Goal: Task Accomplishment & Management: Complete application form

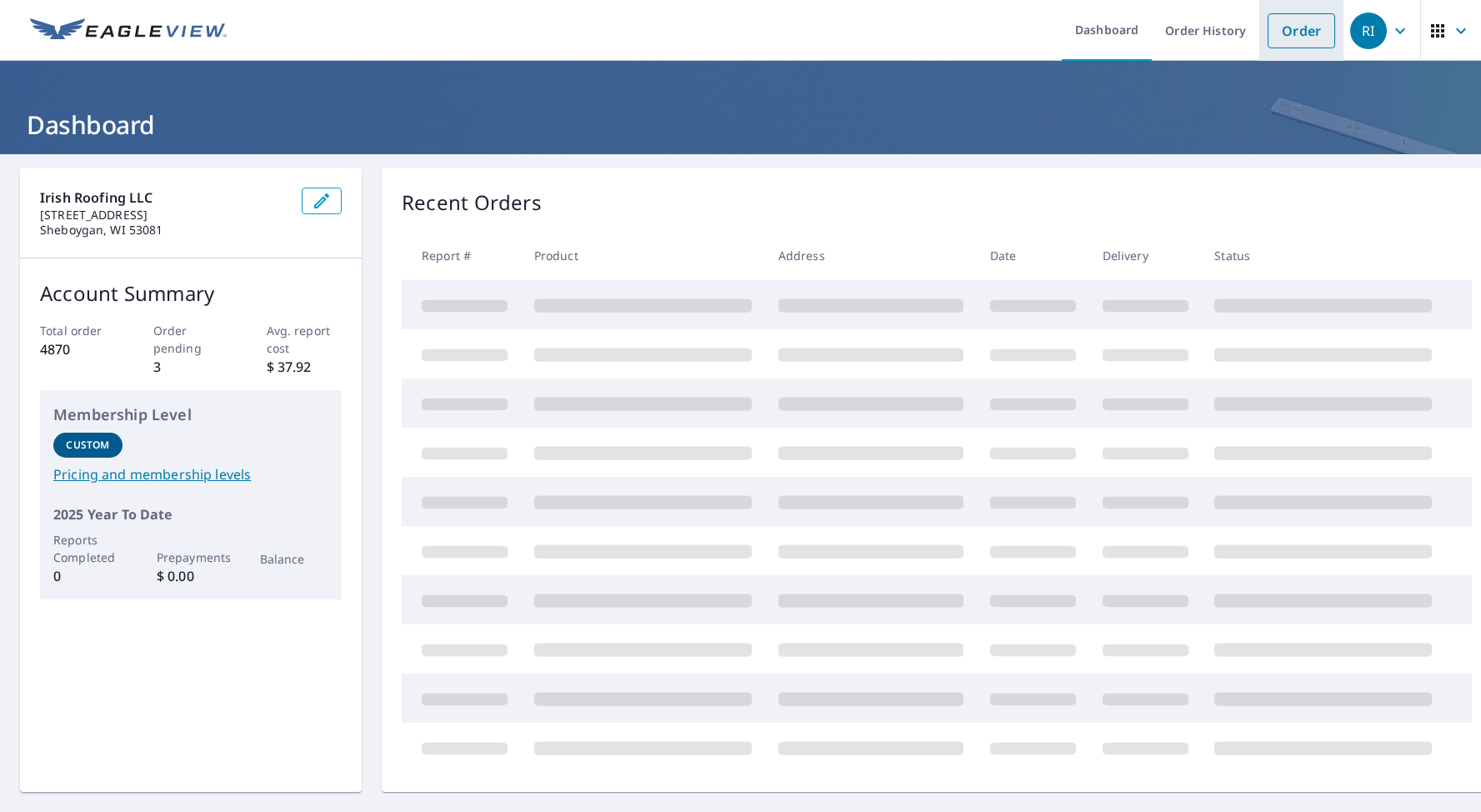
click at [1283, 28] on link "Order" at bounding box center [1301, 31] width 68 height 35
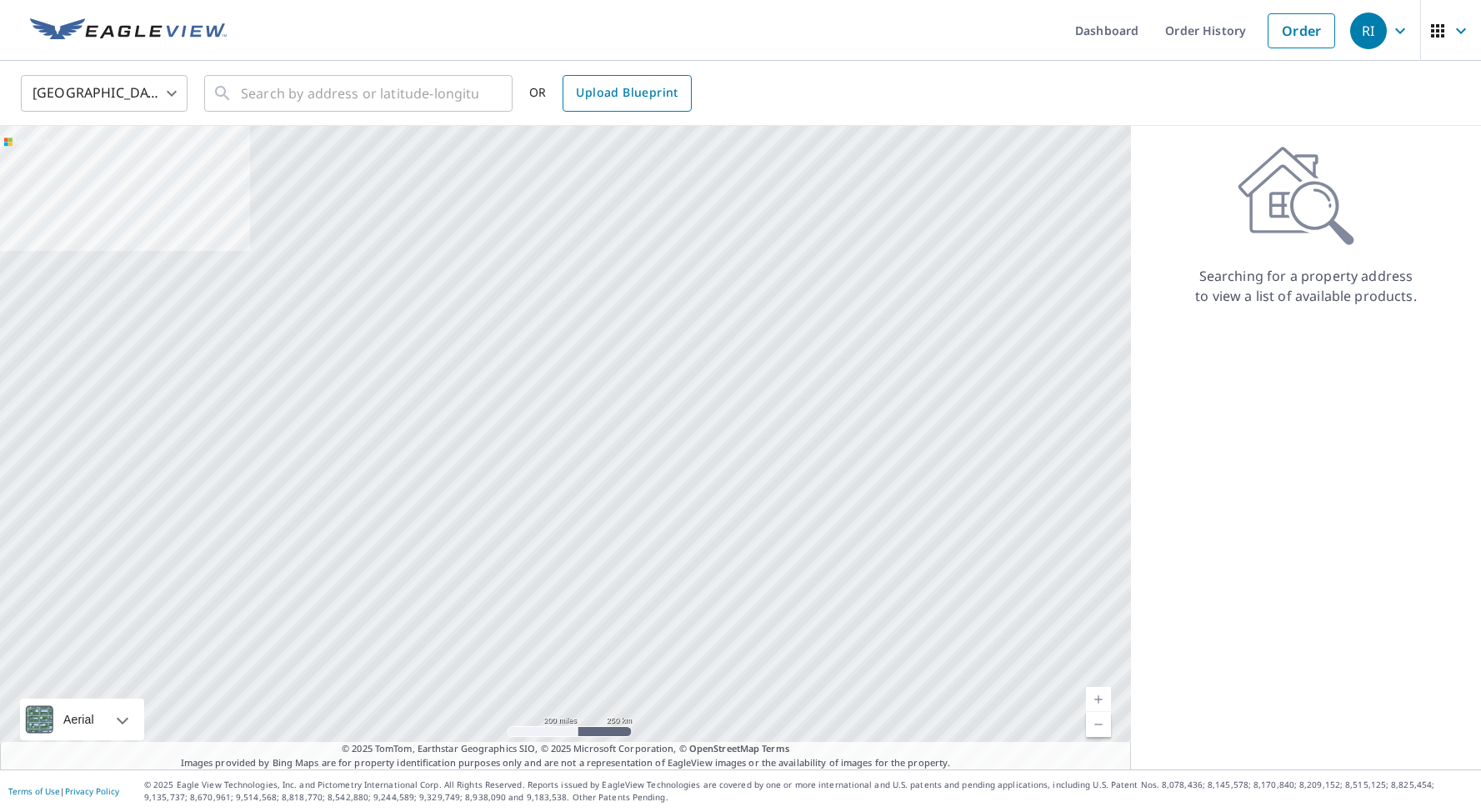
click at [622, 98] on span "Upload Blueprint" at bounding box center [626, 93] width 102 height 21
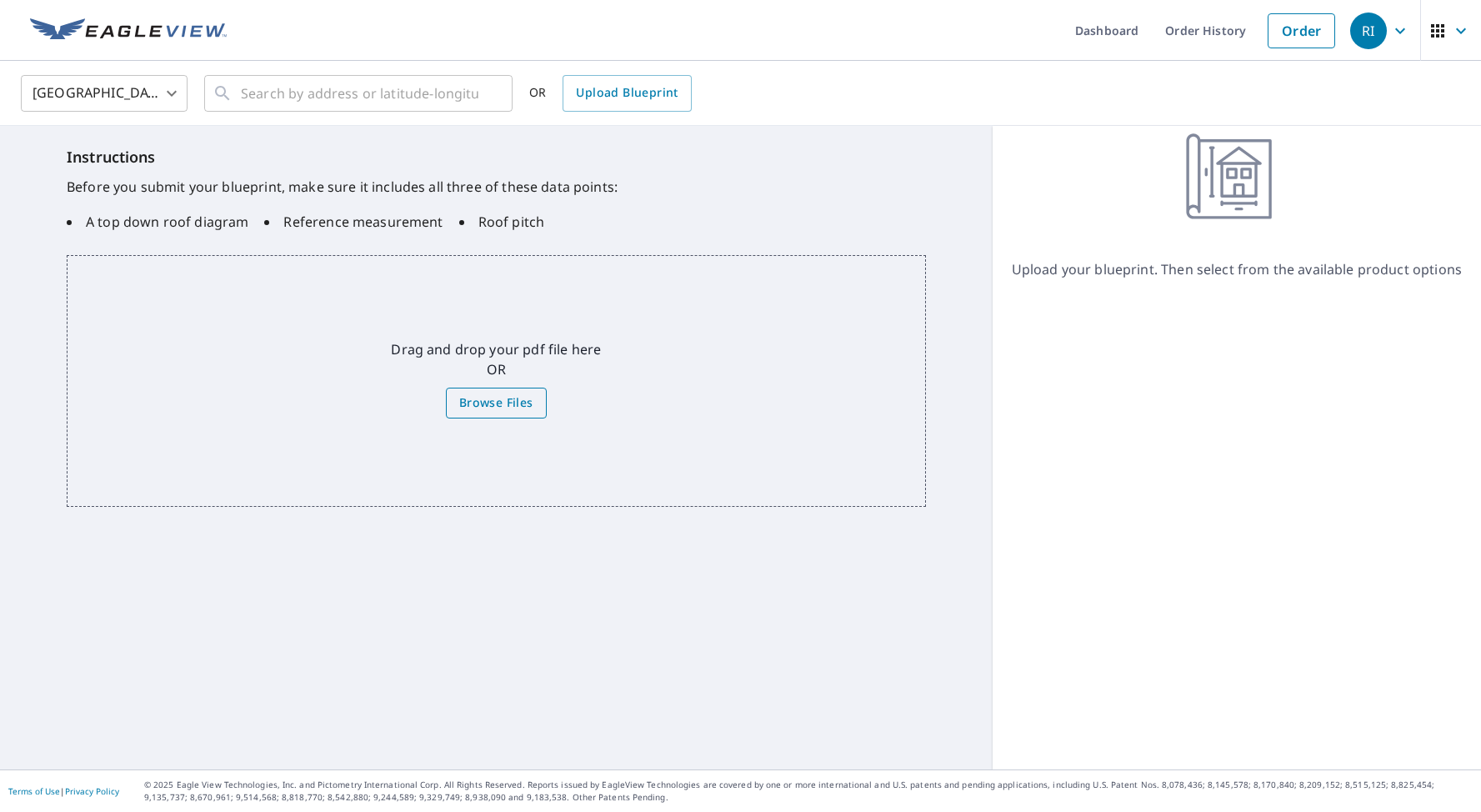
click at [489, 410] on span "Browse Files" at bounding box center [496, 402] width 74 height 21
click at [0, 0] on input "Browse Files" at bounding box center [0, 0] width 0 height 0
click at [523, 393] on span "Browse Files" at bounding box center [496, 402] width 74 height 21
click at [0, 0] on input "Browse Files" at bounding box center [0, 0] width 0 height 0
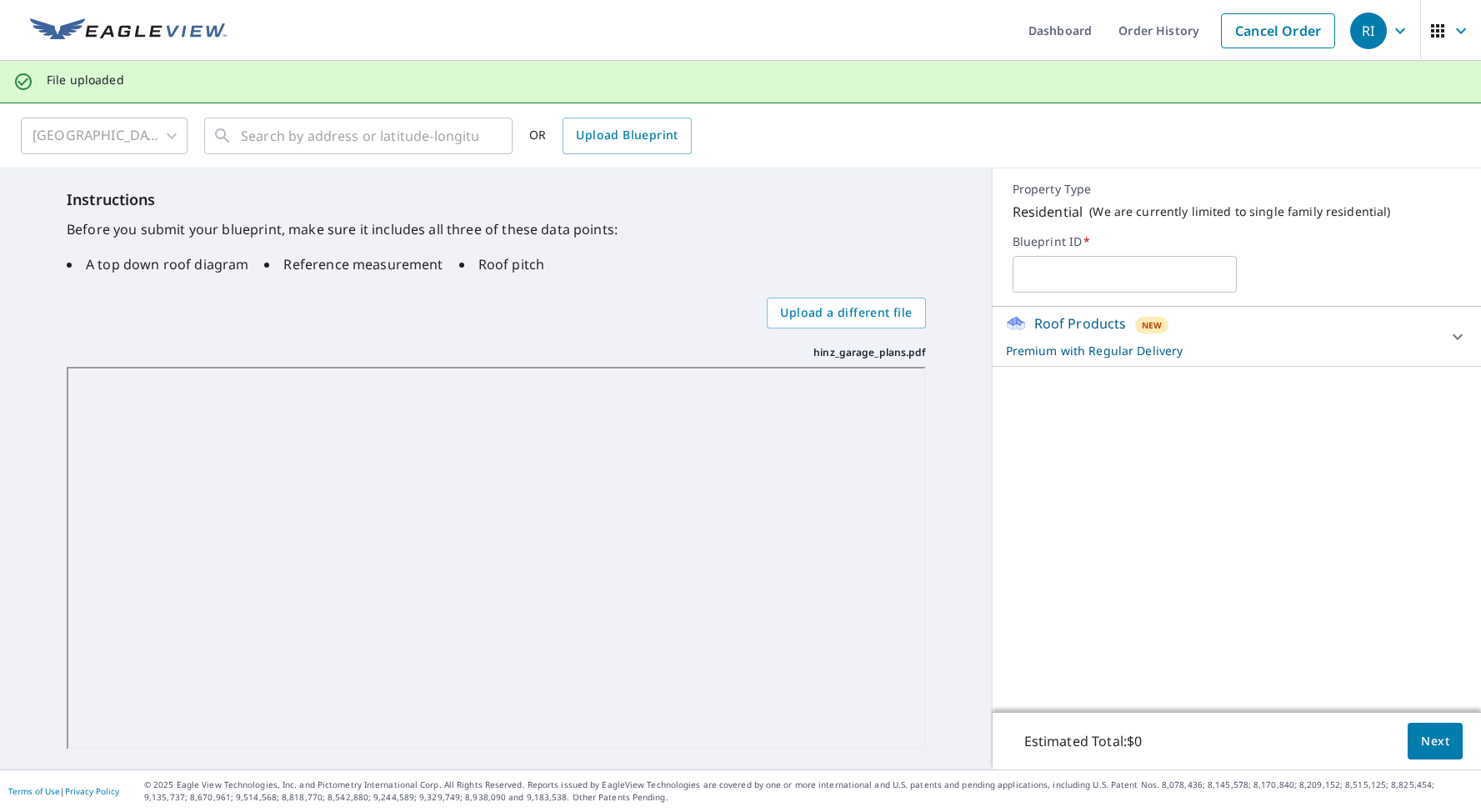
click at [1095, 269] on input "text" at bounding box center [1124, 274] width 225 height 47
type input "Hammerheads - [PERSON_NAME]"
click at [1437, 736] on span "Next" at bounding box center [1435, 741] width 28 height 21
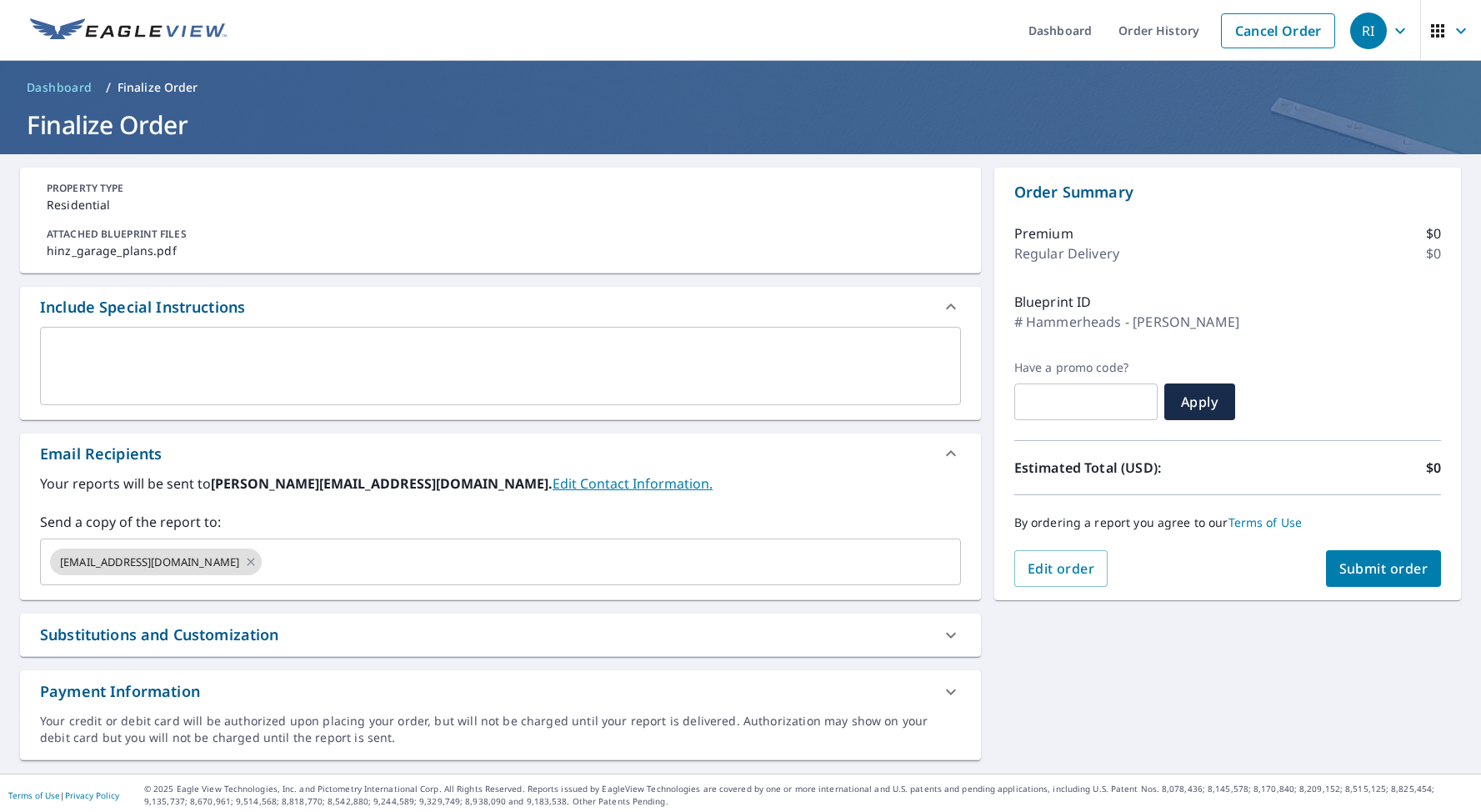
click at [1394, 568] on span "Submit order" at bounding box center [1384, 568] width 89 height 18
